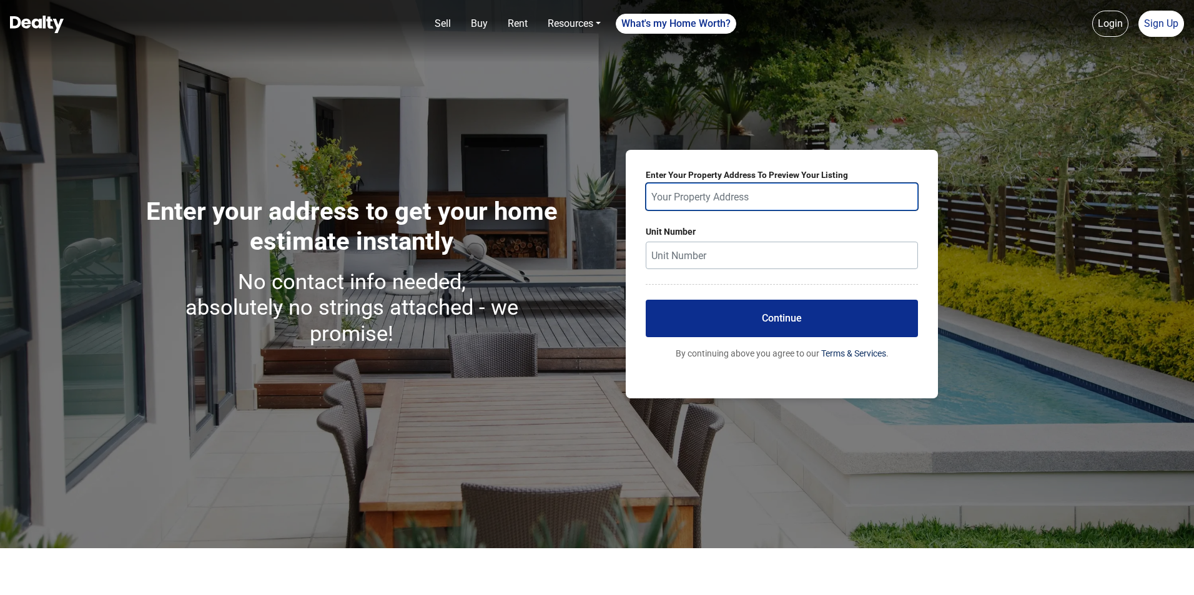
click at [673, 186] on input "text" at bounding box center [782, 196] width 272 height 27
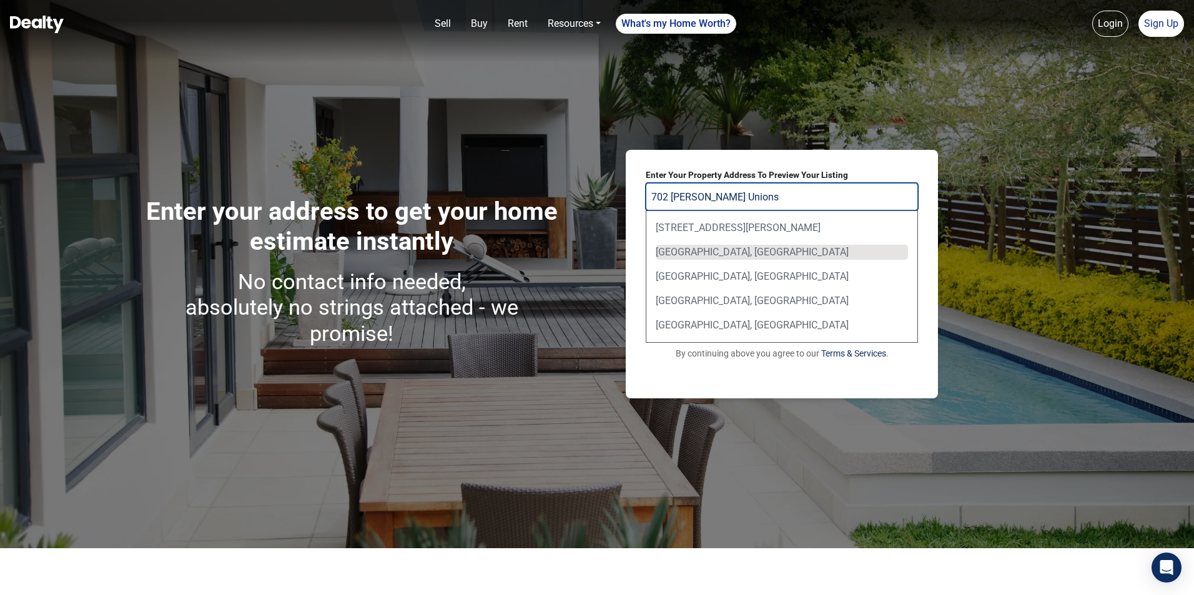
click at [699, 247] on div "[GEOGRAPHIC_DATA], [GEOGRAPHIC_DATA]" at bounding box center [782, 252] width 252 height 15
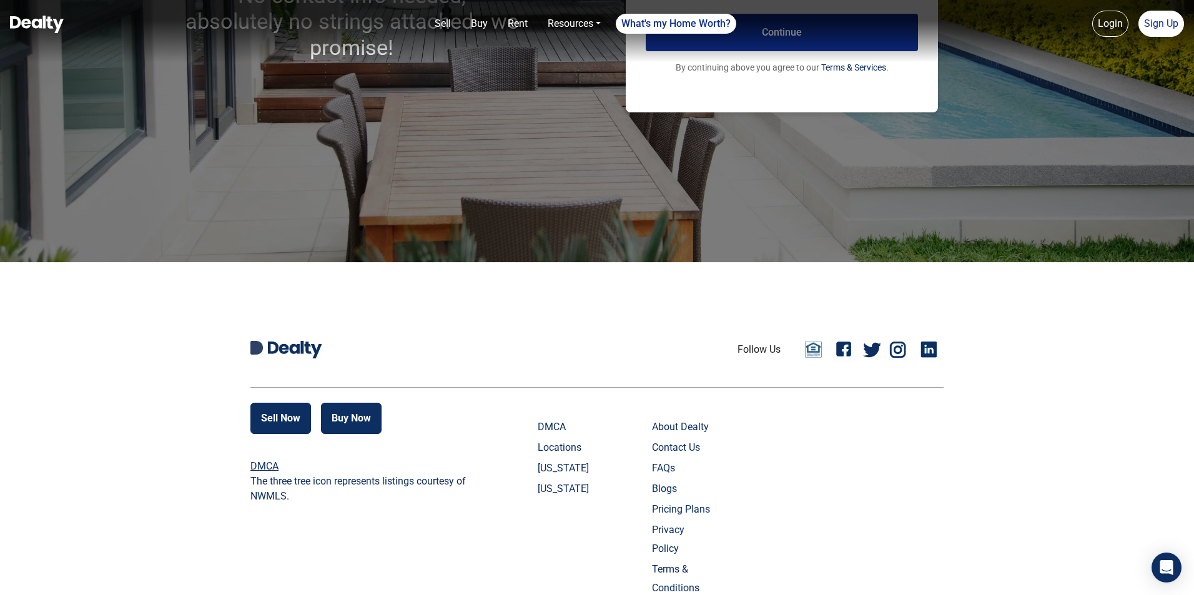
scroll to position [364, 0]
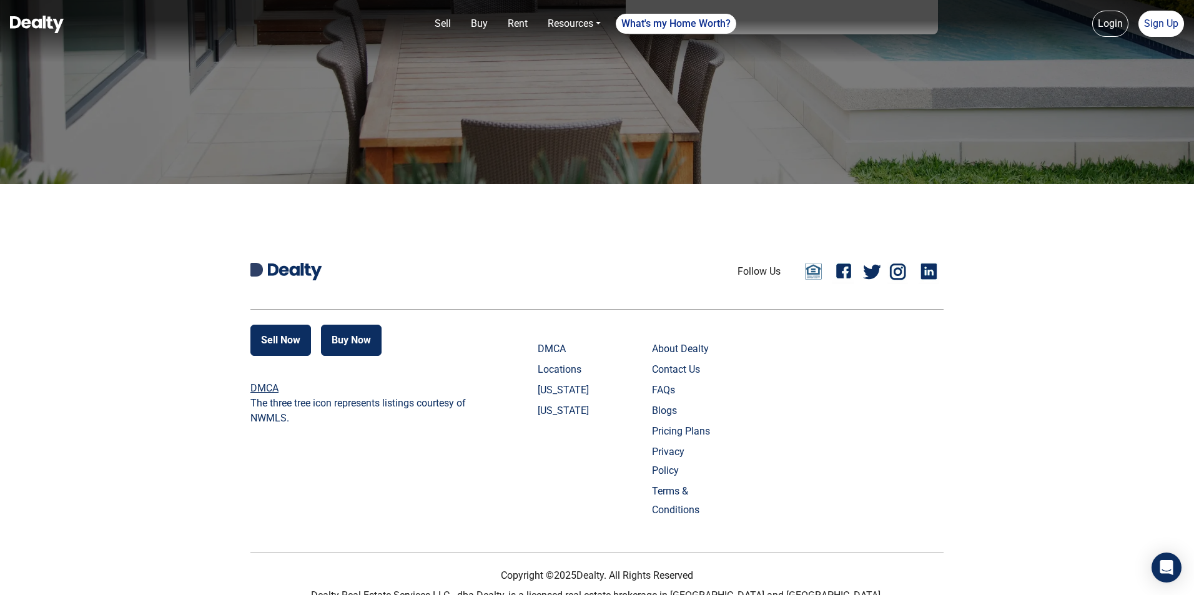
type input "[GEOGRAPHIC_DATA] [PERSON_NAME] Unions"
click at [538, 420] on link "[US_STATE]" at bounding box center [569, 411] width 62 height 19
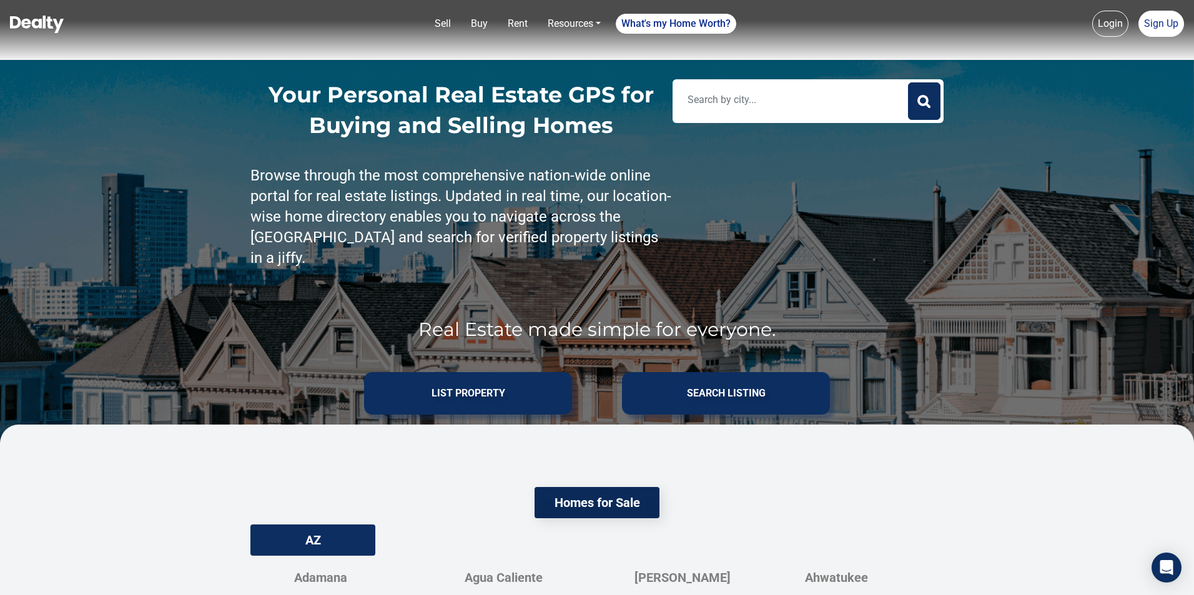
click at [522, 234] on p "Browse through the most comprehensive nation-wide online portal for real estate…" at bounding box center [461, 216] width 422 height 103
